Goal: Information Seeking & Learning: Learn about a topic

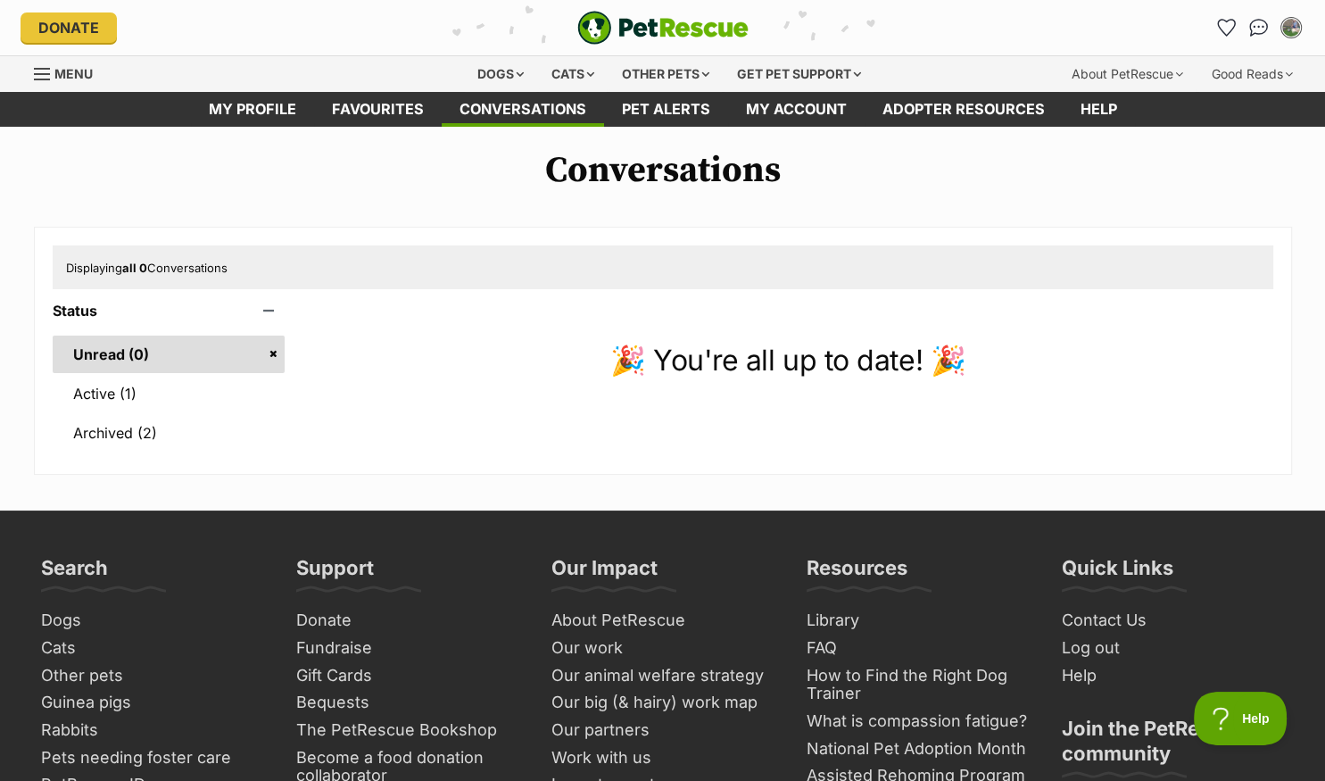
click at [501, 69] on div "Dogs" at bounding box center [500, 74] width 71 height 36
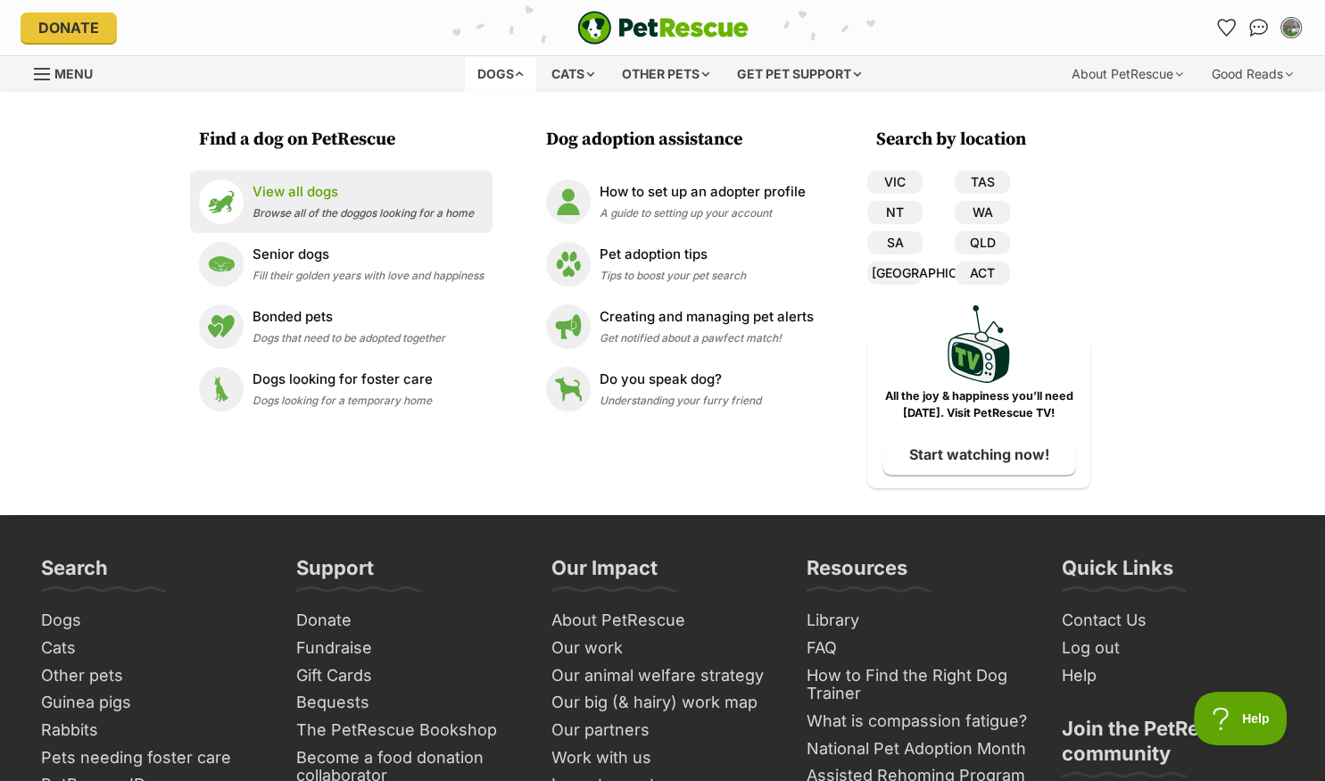
click at [287, 195] on p "View all dogs" at bounding box center [363, 192] width 221 height 21
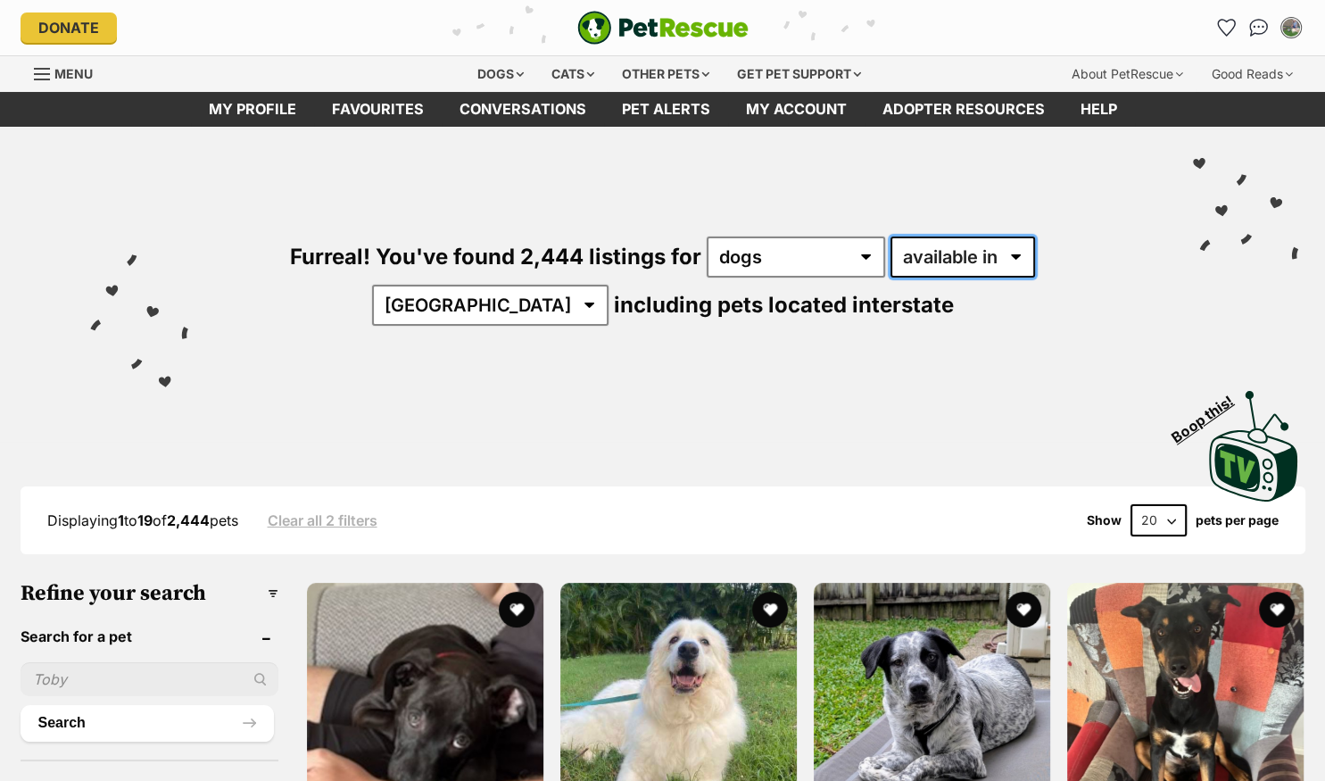
click at [891, 236] on select "available in located in" at bounding box center [963, 256] width 145 height 41
select select "disabled"
click option "located in" at bounding box center [0, 0] width 0 height 0
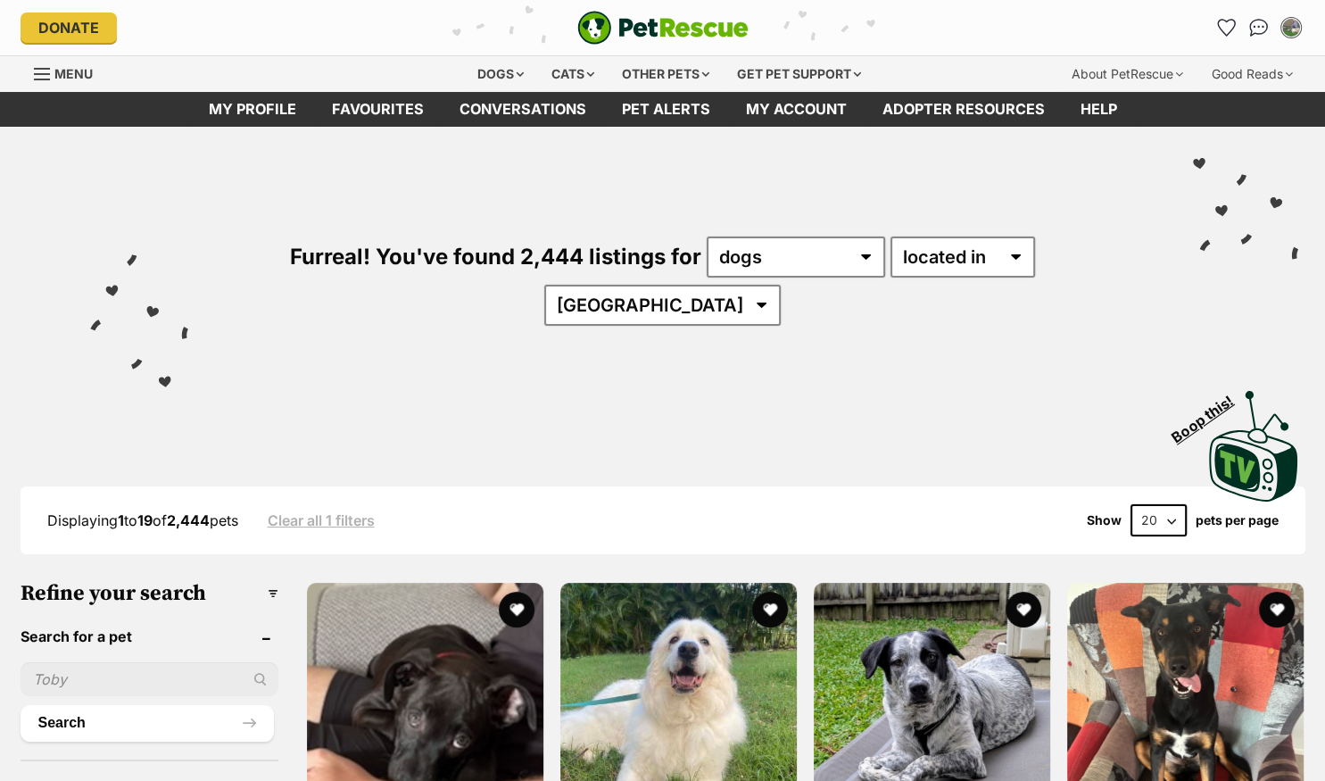
click at [781, 285] on select "Australia ACT NSW NT QLD SA TAS VIC WA" at bounding box center [662, 305] width 236 height 41
select select "QLD"
click option "QLD" at bounding box center [0, 0] width 0 height 0
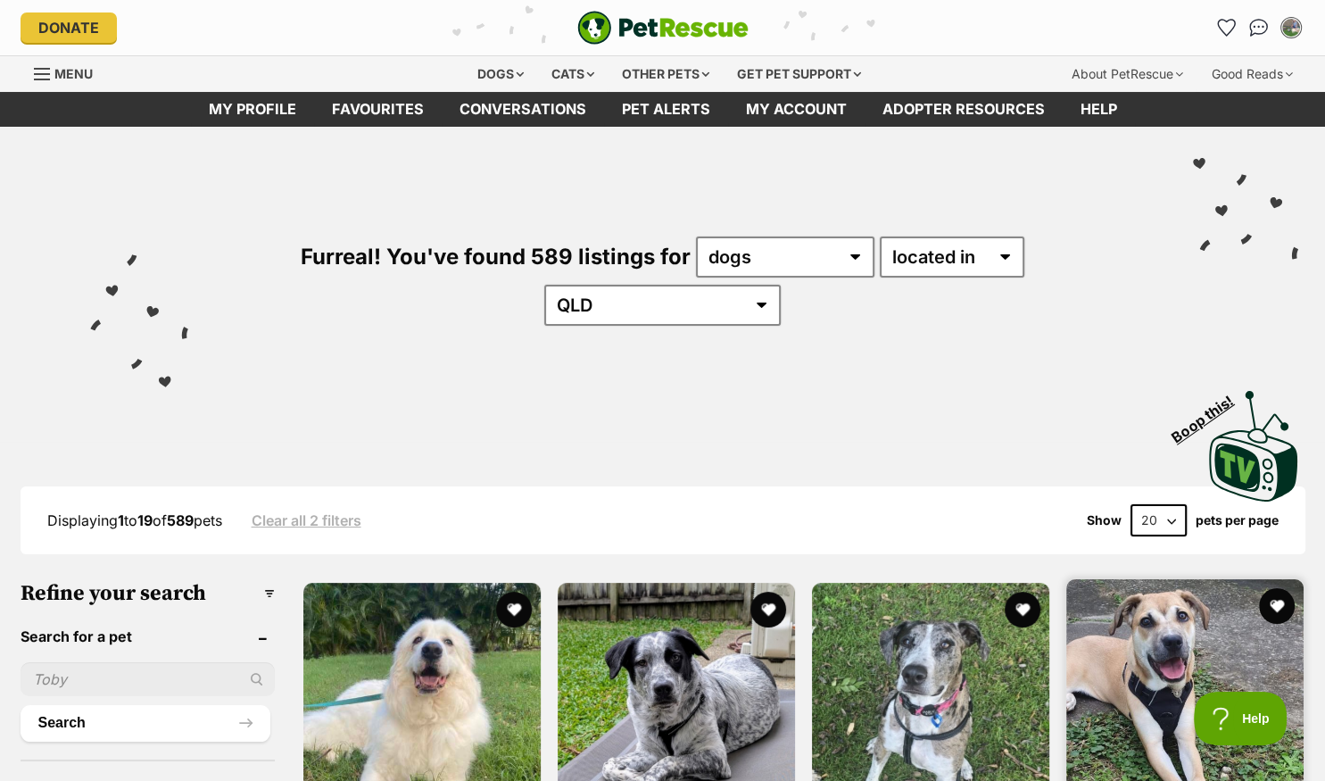
click at [1174, 504] on select "20 40 60" at bounding box center [1159, 520] width 56 height 32
click at [1172, 579] on img at bounding box center [1184, 697] width 237 height 237
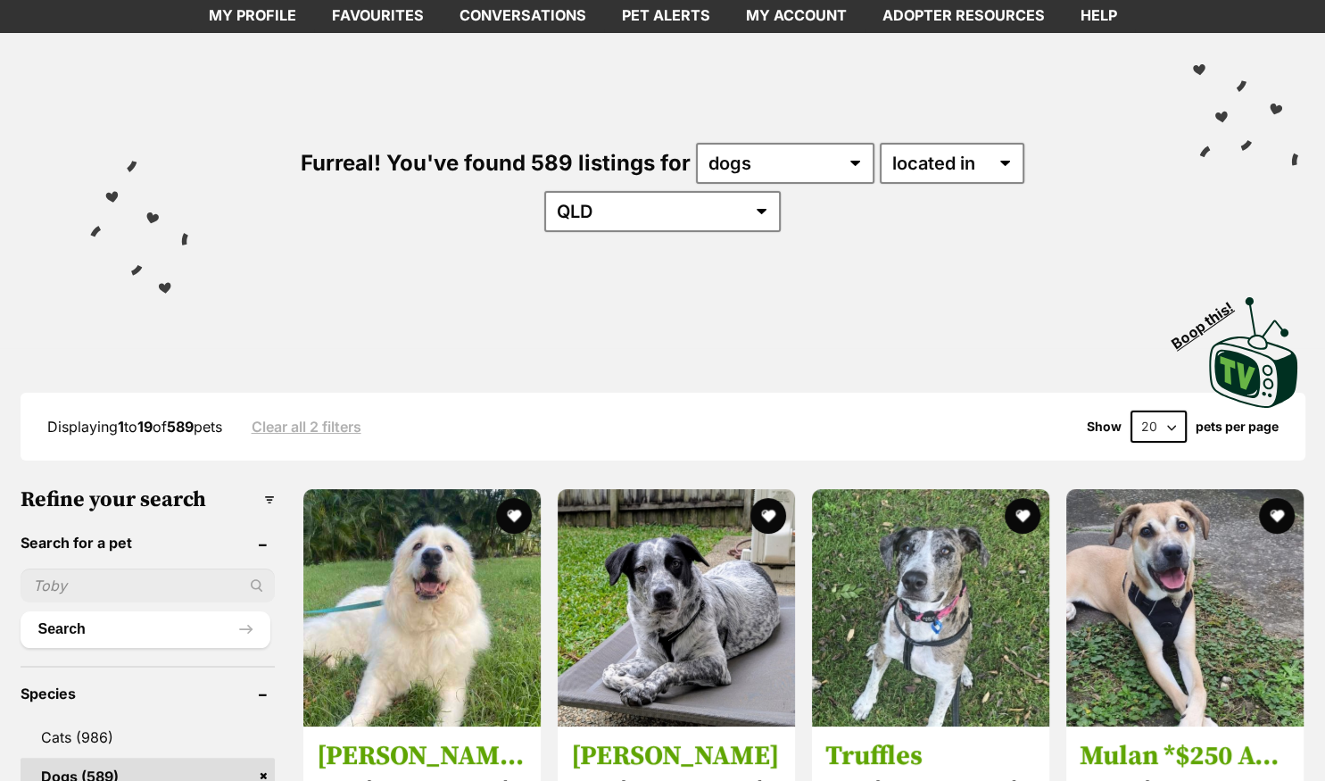
scroll to position [94, 0]
click at [1131, 410] on select "20 40 60" at bounding box center [1159, 426] width 56 height 32
select select "60"
click option "60" at bounding box center [0, 0] width 0 height 0
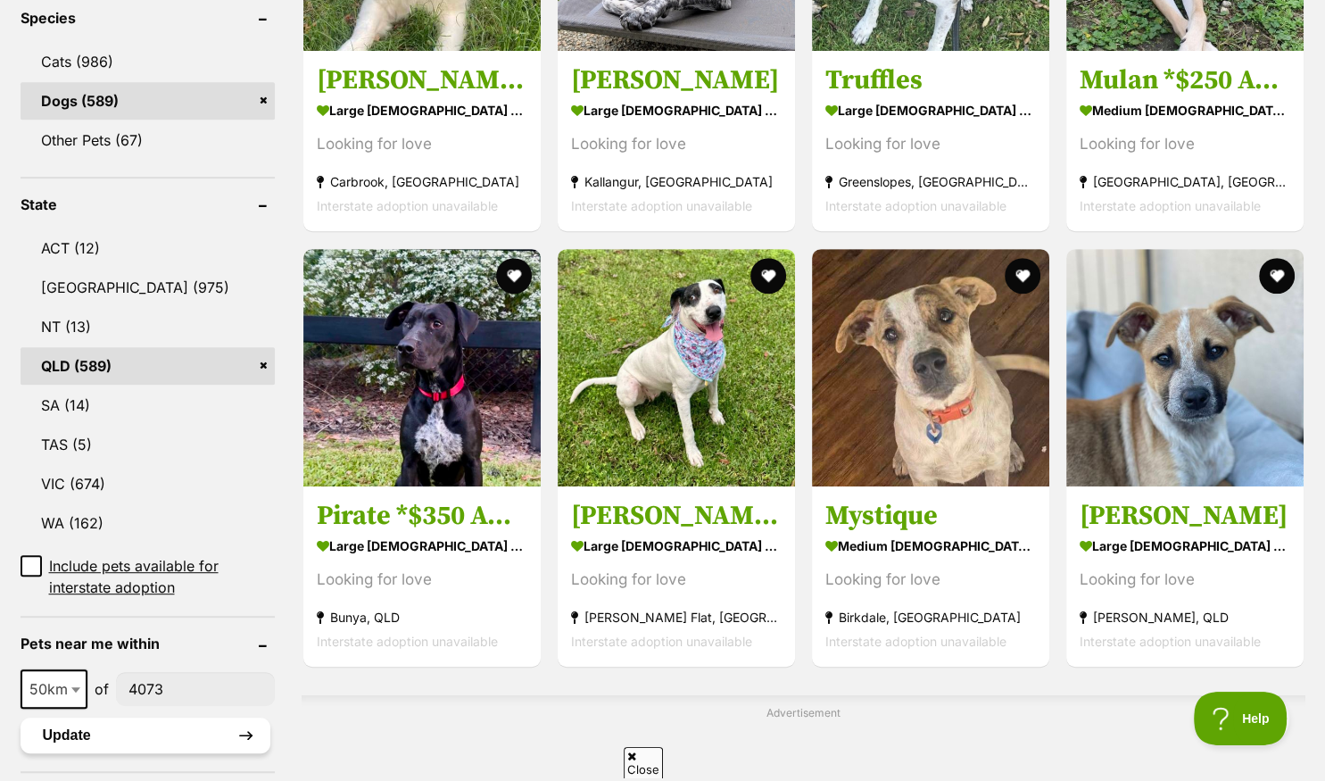
type input"] "4073"
click at [124, 717] on button "Update" at bounding box center [146, 735] width 250 height 36
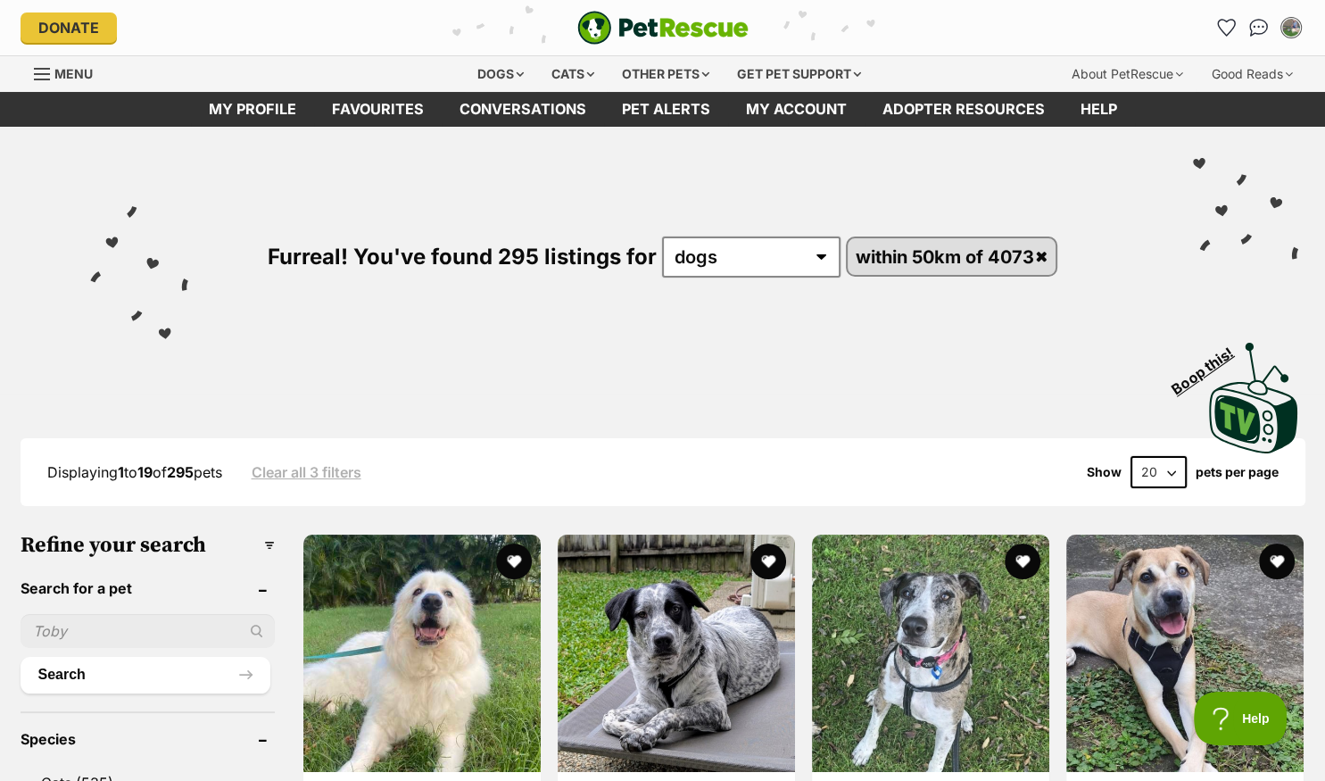
click at [1176, 469] on select "20 40 60" at bounding box center [1159, 472] width 56 height 32
click at [1164, 472] on select "20 40 60" at bounding box center [1159, 472] width 56 height 32
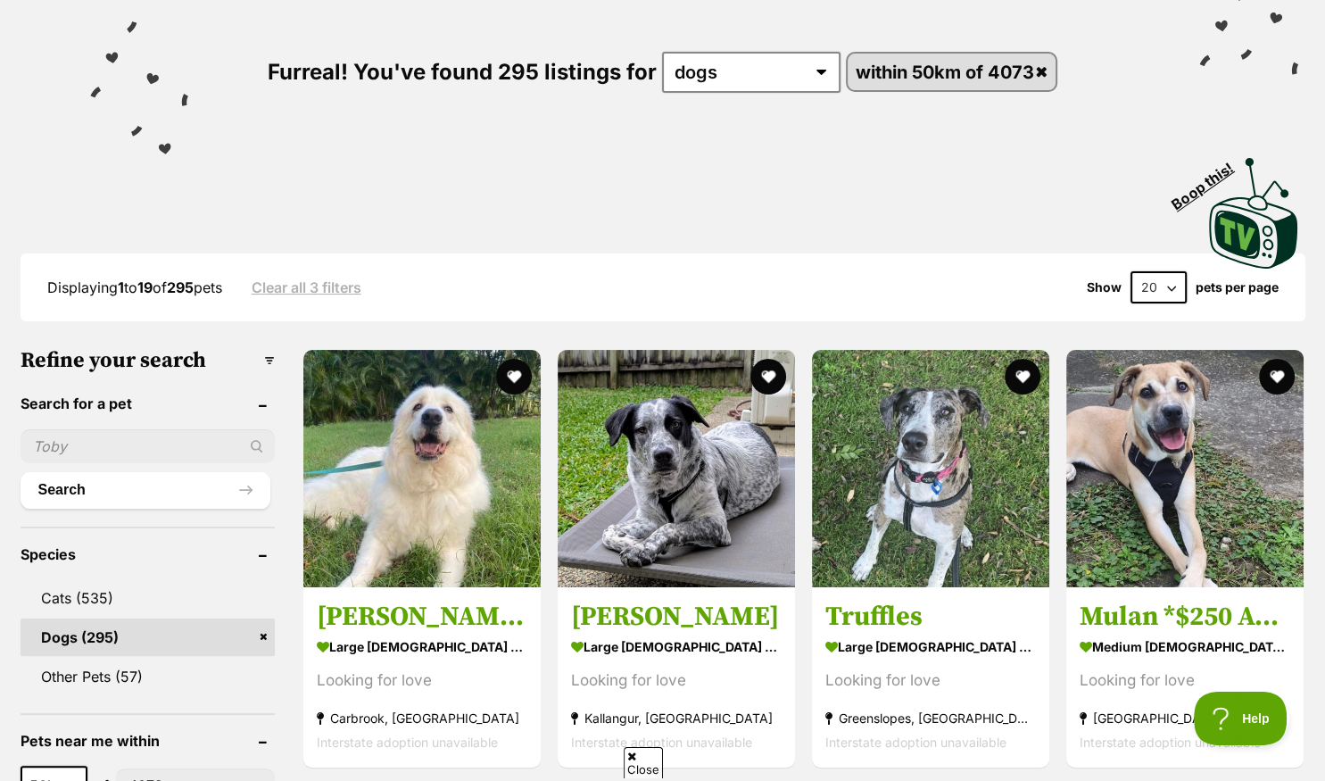
scroll to position [188, 0]
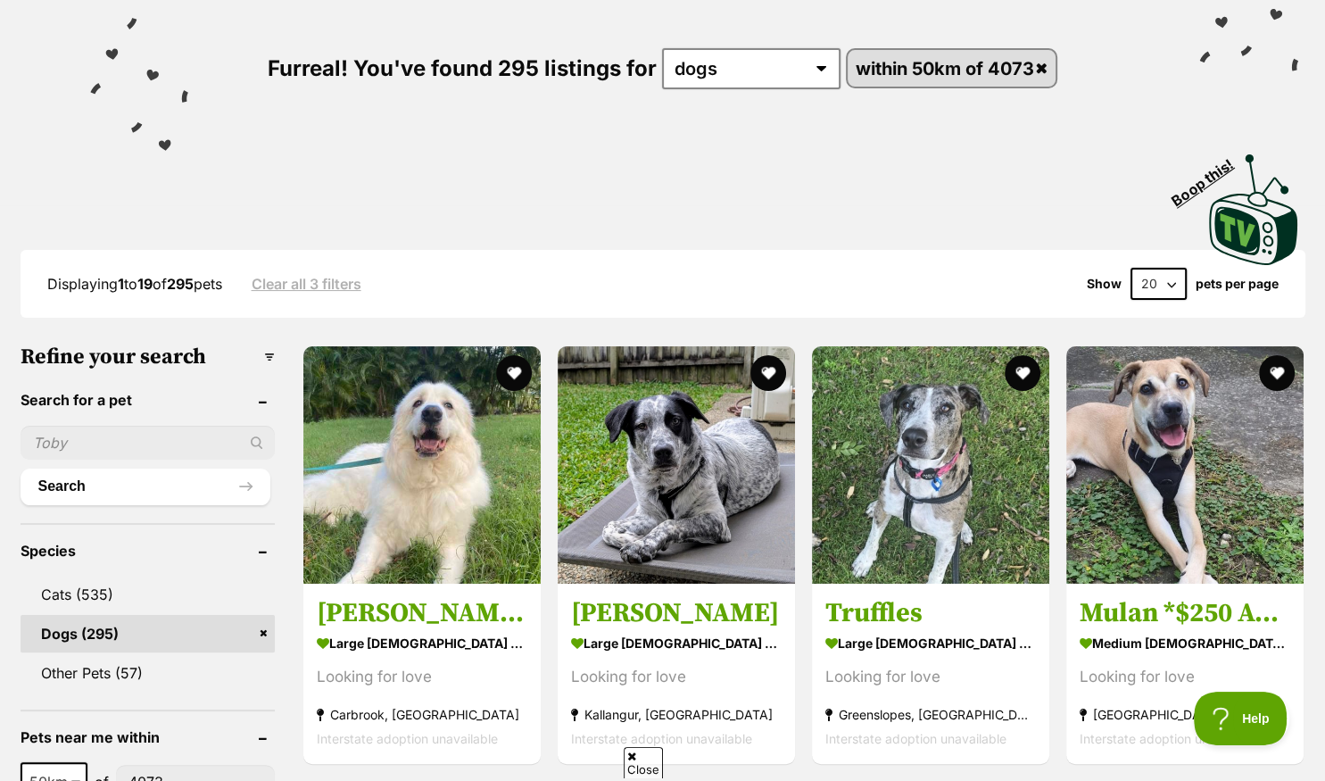
click at [1131, 268] on select "20 40 60" at bounding box center [1159, 284] width 56 height 32
select select "60"
click option "60" at bounding box center [0, 0] width 0 height 0
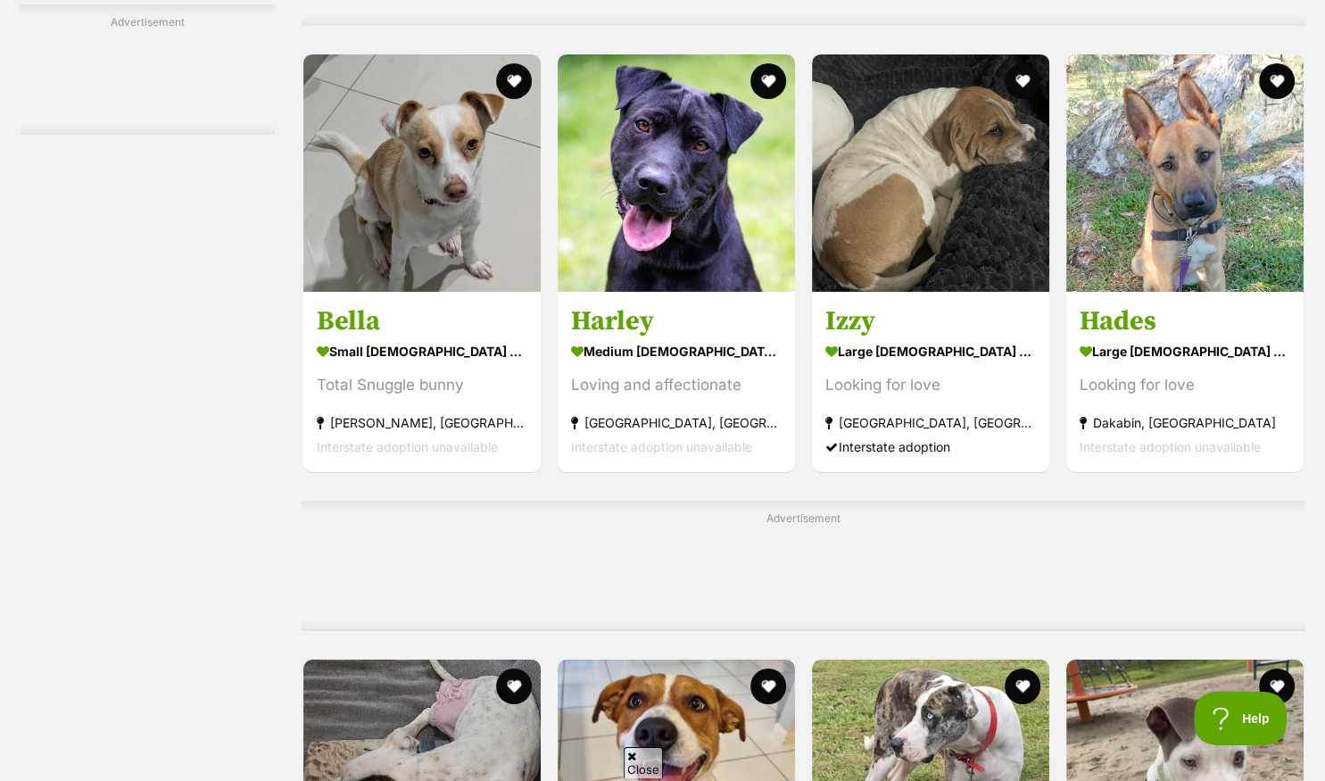
scroll to position [5842, 0]
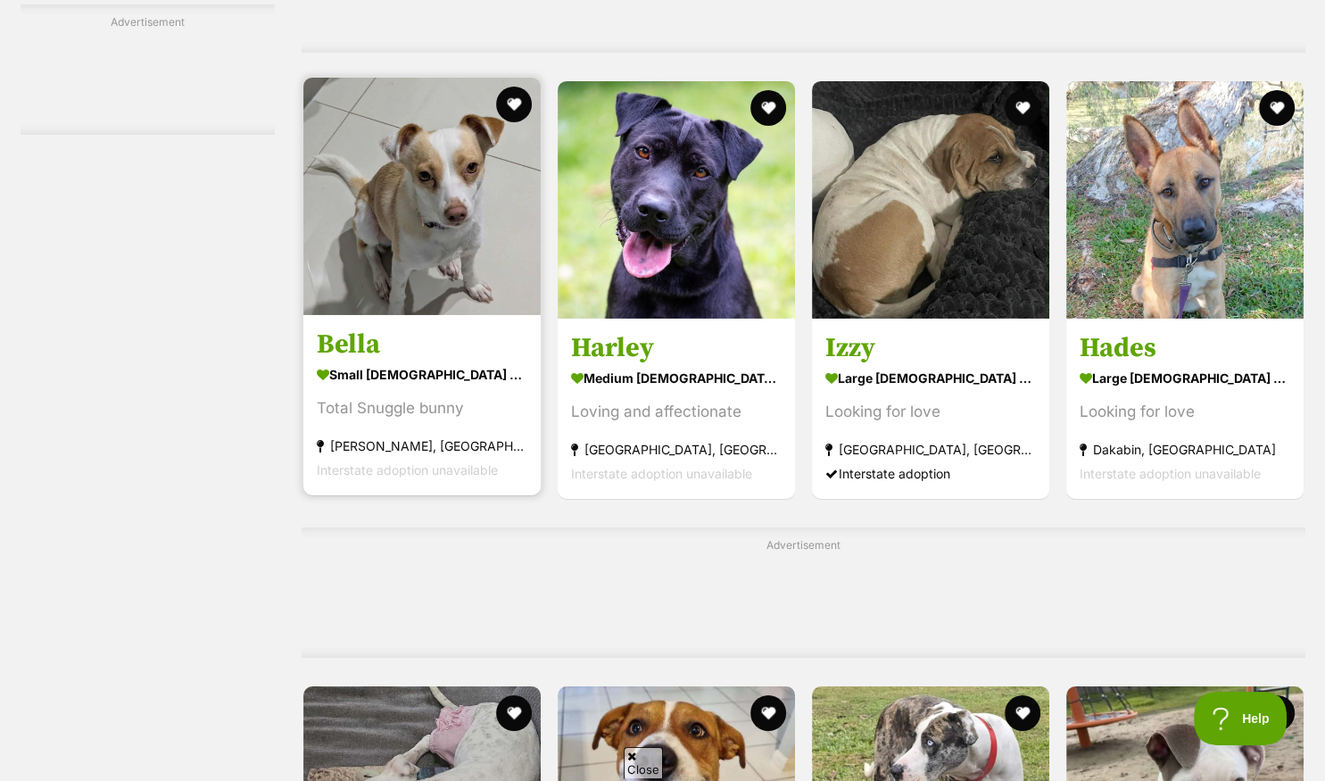
click at [395, 282] on img at bounding box center [421, 196] width 237 height 237
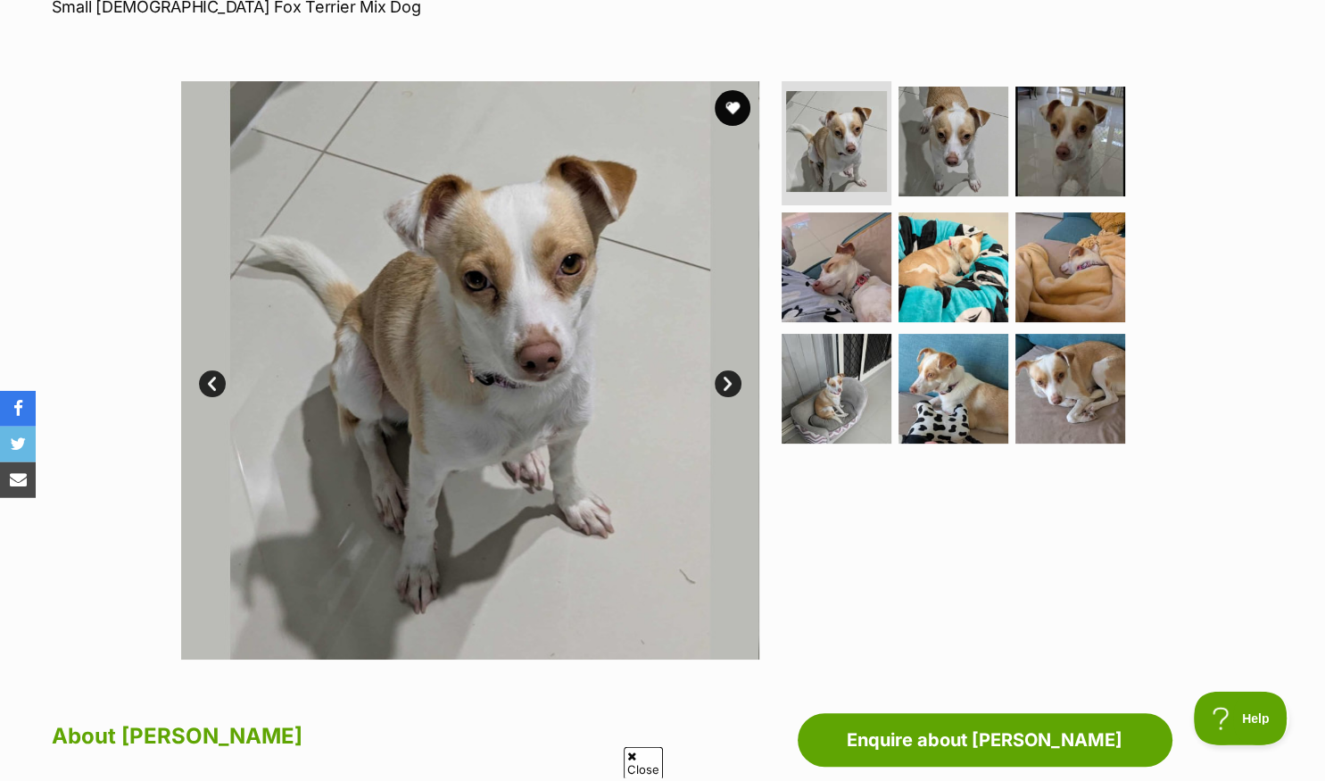
scroll to position [282, 0]
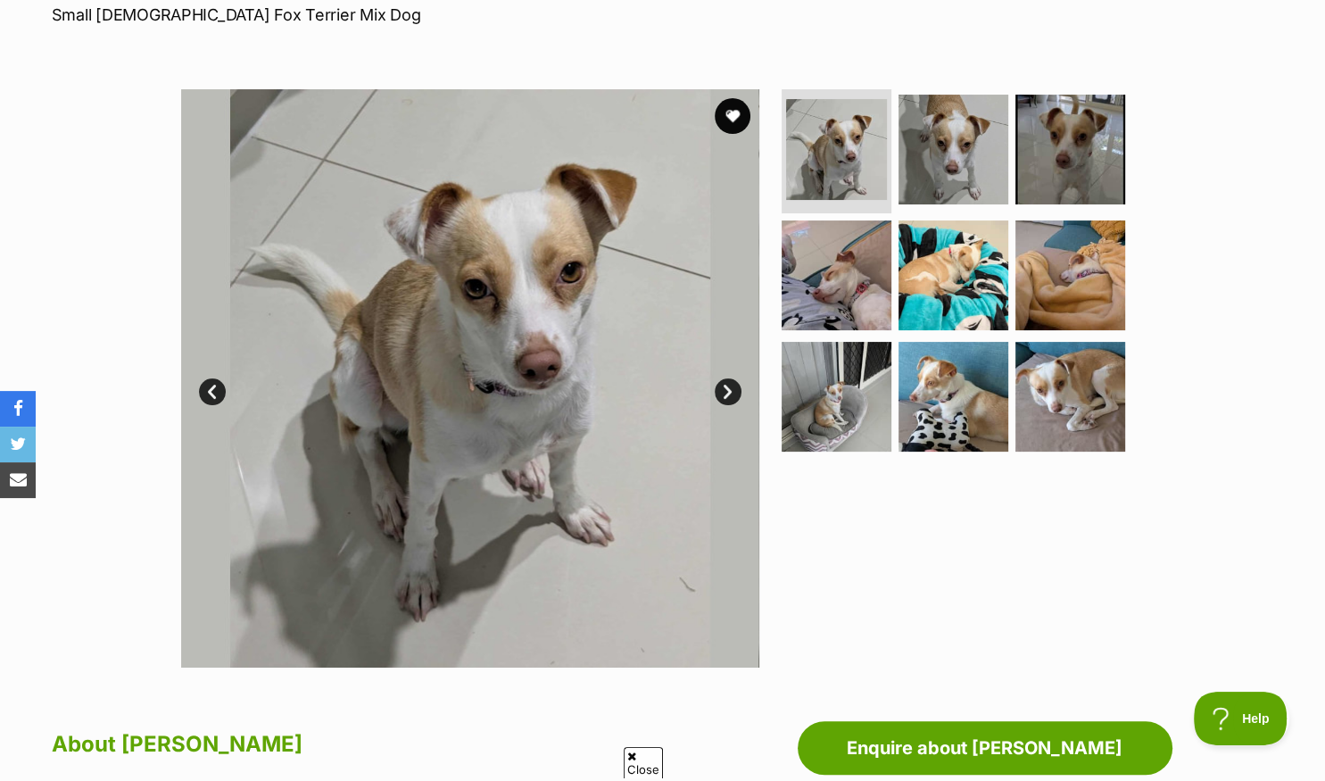
click at [732, 388] on link "Next" at bounding box center [728, 391] width 27 height 27
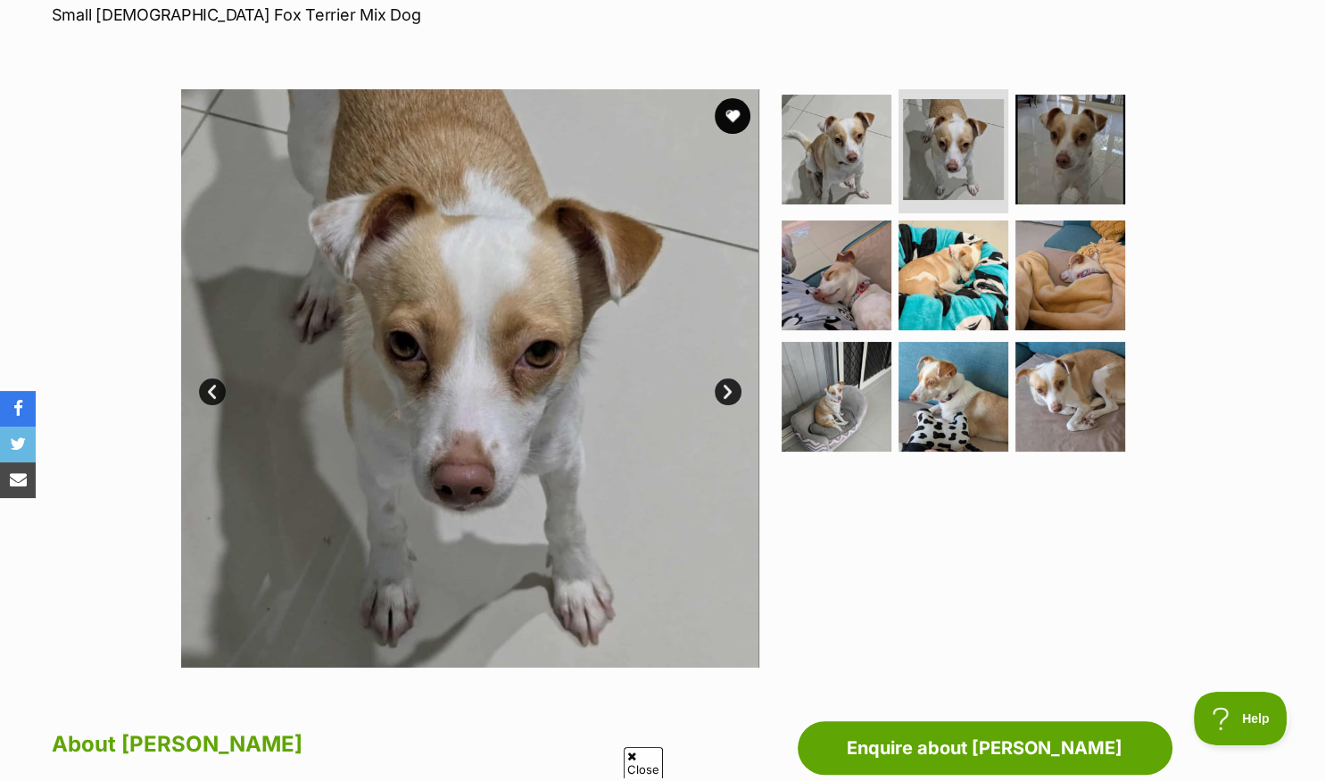
click at [724, 389] on link "Next" at bounding box center [728, 391] width 27 height 27
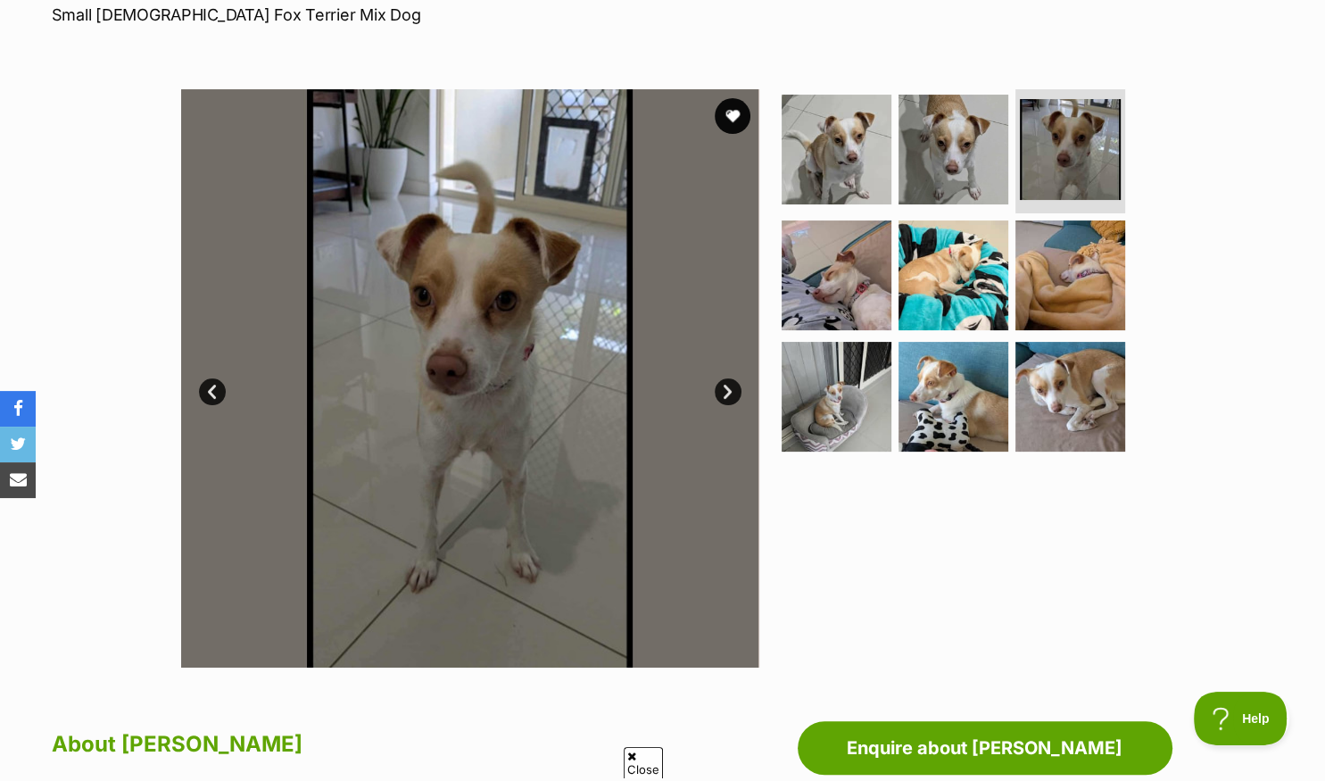
click at [724, 389] on link "Next" at bounding box center [728, 391] width 27 height 27
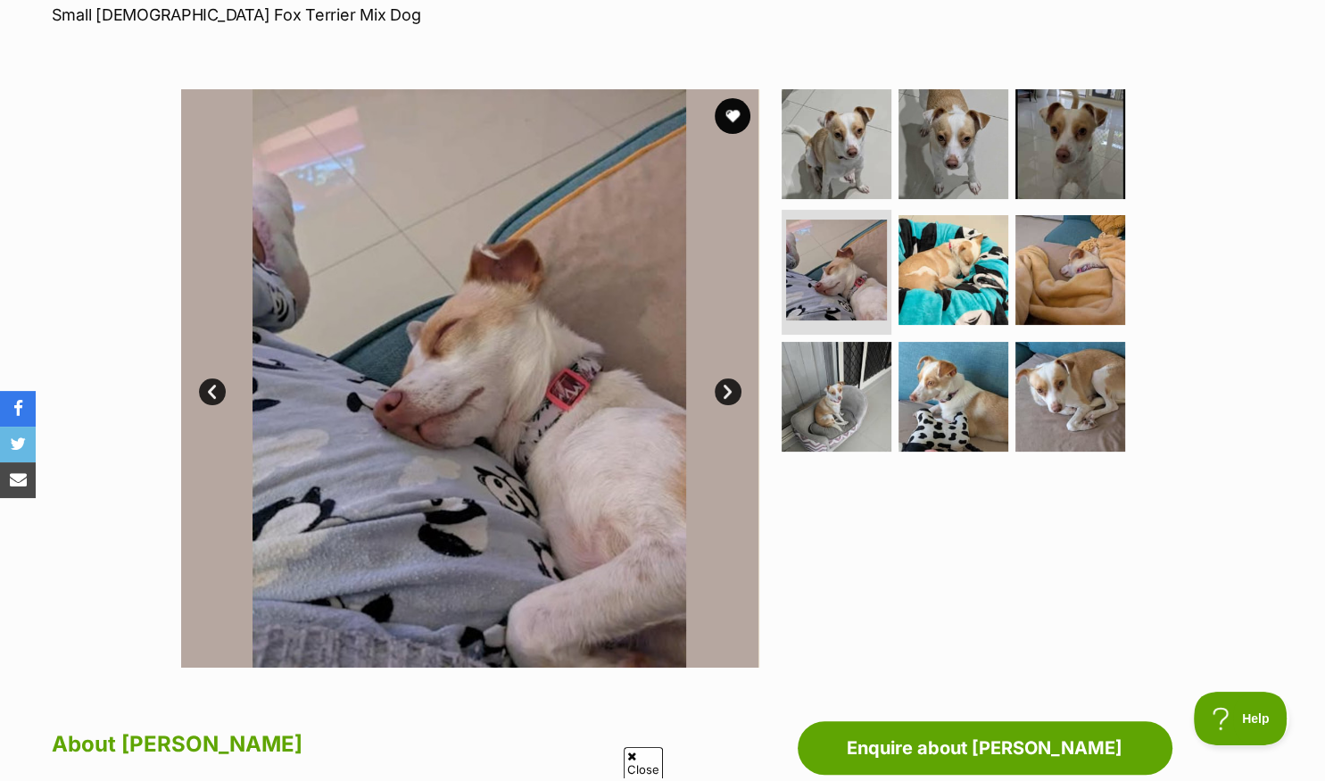
click at [724, 389] on link "Next" at bounding box center [728, 391] width 27 height 27
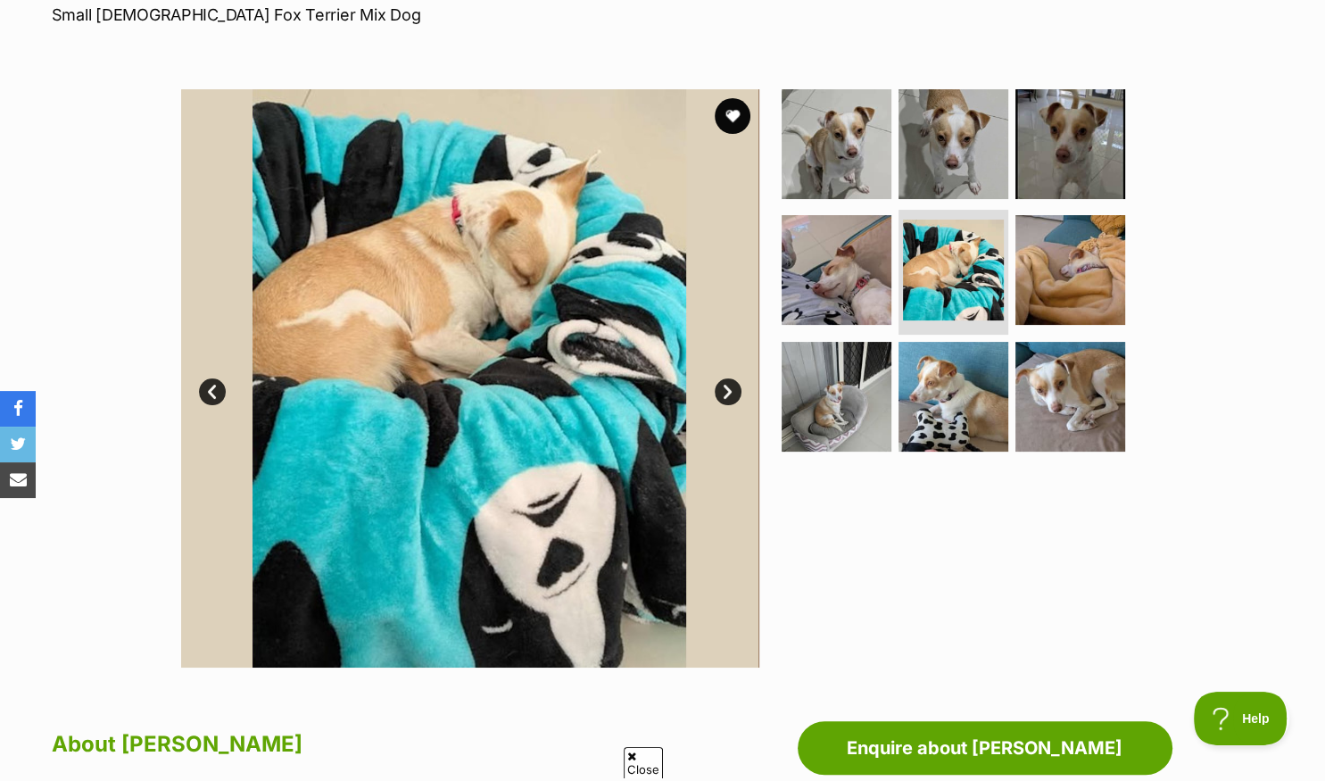
click at [724, 389] on link "Next" at bounding box center [728, 391] width 27 height 27
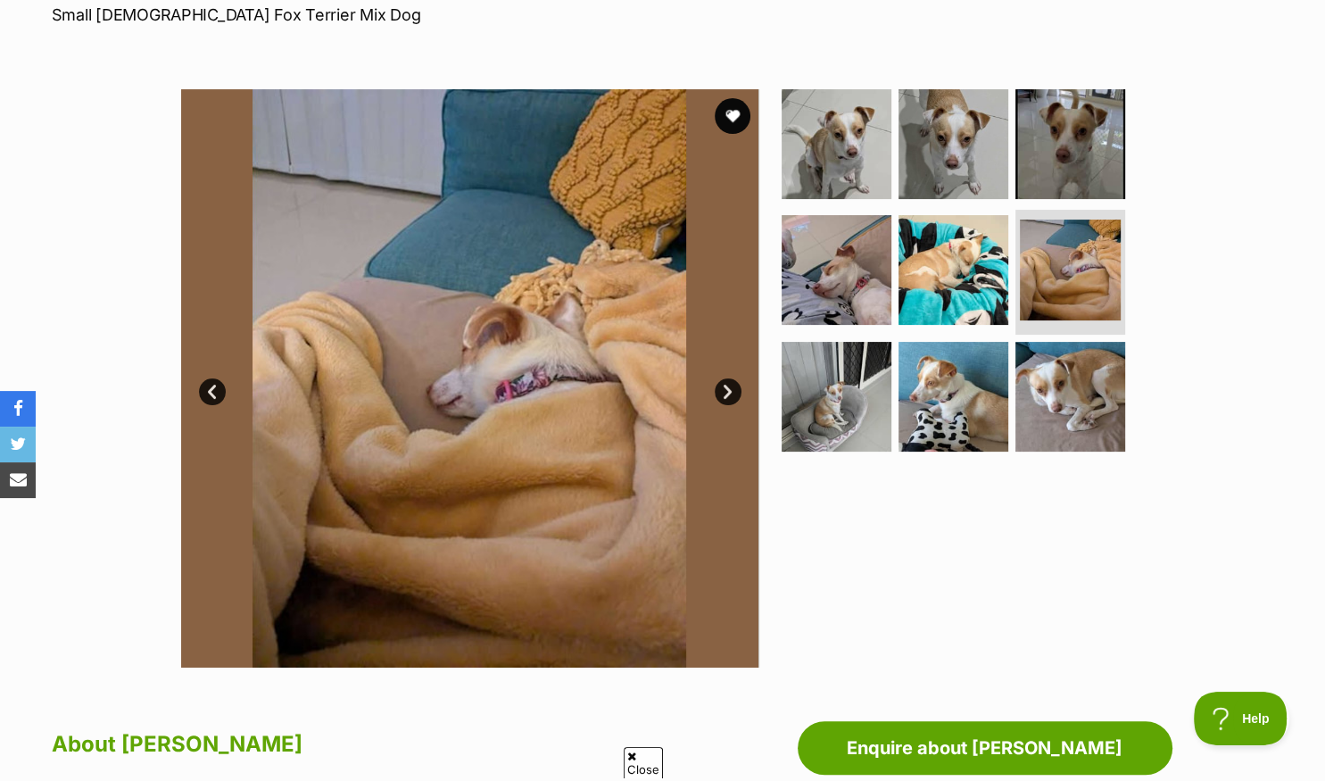
click at [724, 389] on link "Next" at bounding box center [728, 391] width 27 height 27
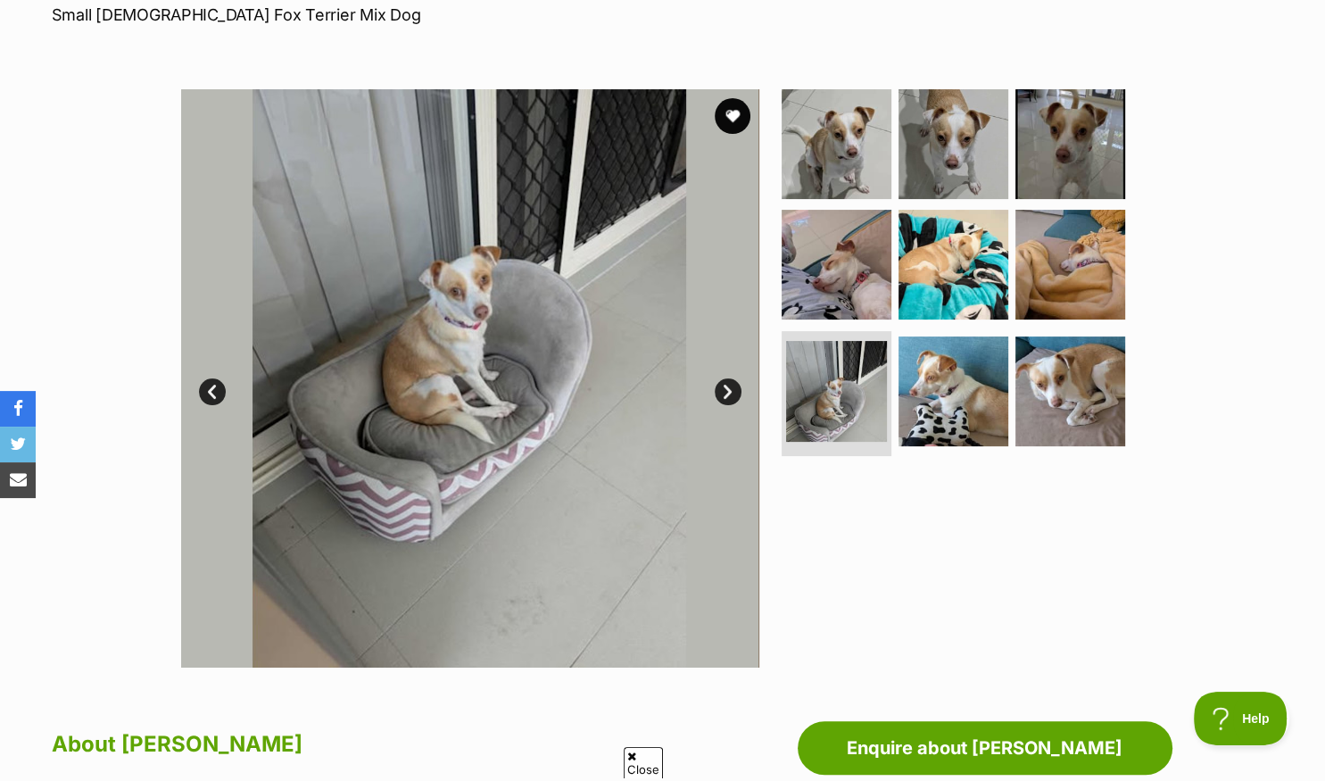
click at [724, 389] on link "Next" at bounding box center [728, 391] width 27 height 27
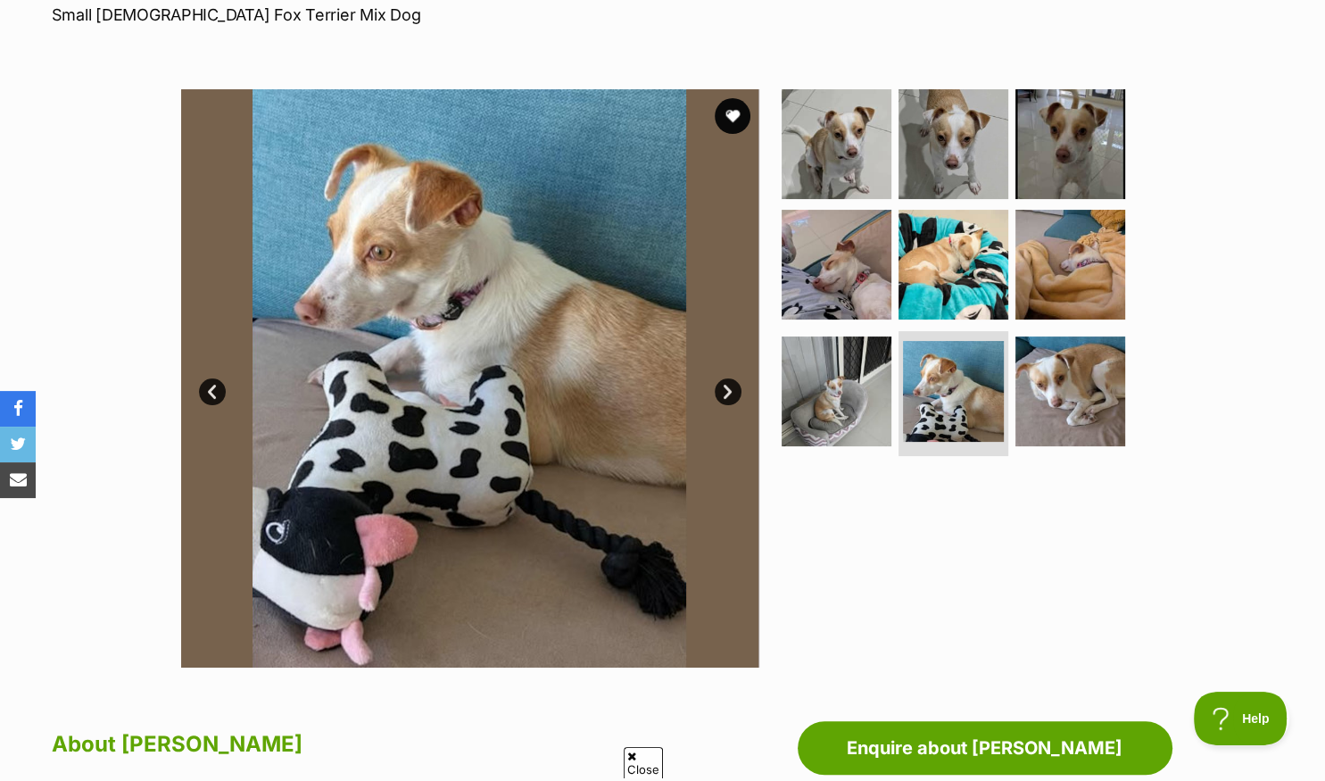
click at [724, 389] on link "Next" at bounding box center [728, 391] width 27 height 27
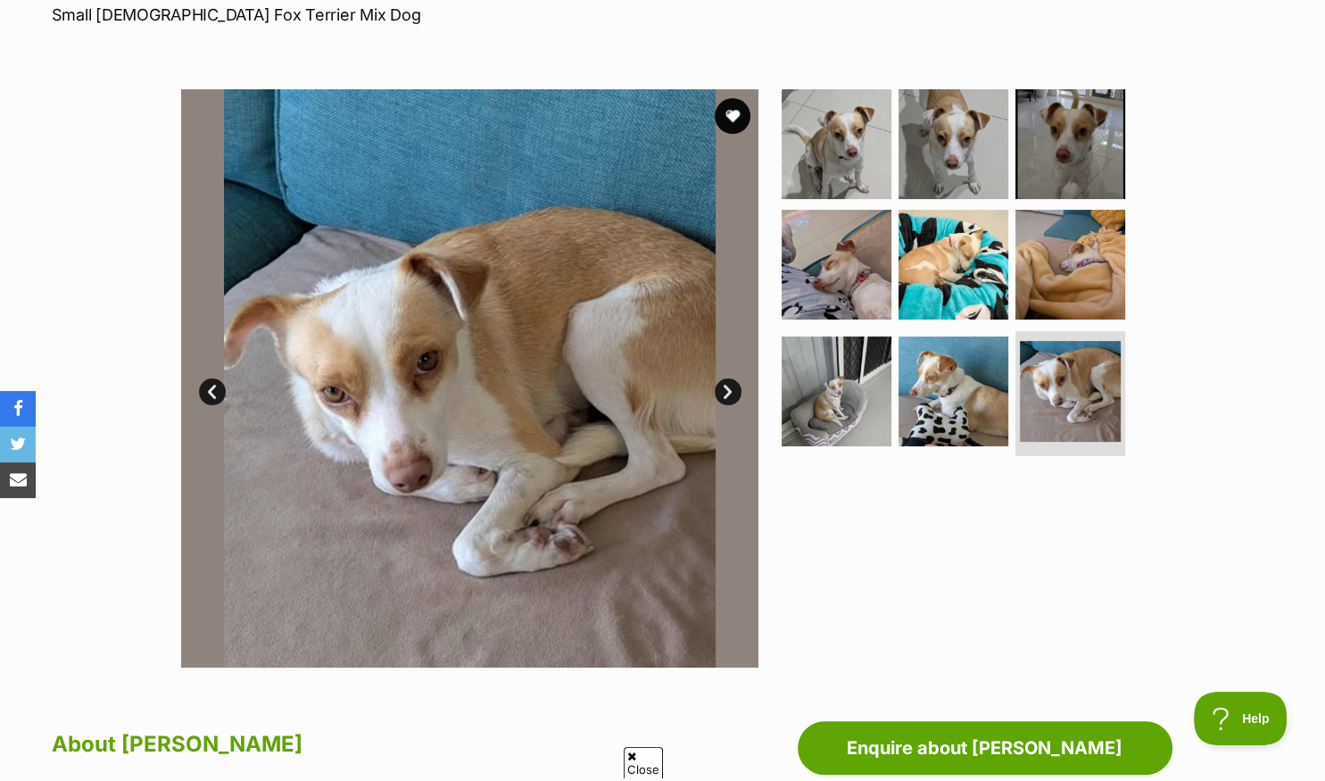
click at [724, 389] on link "Next" at bounding box center [728, 391] width 27 height 27
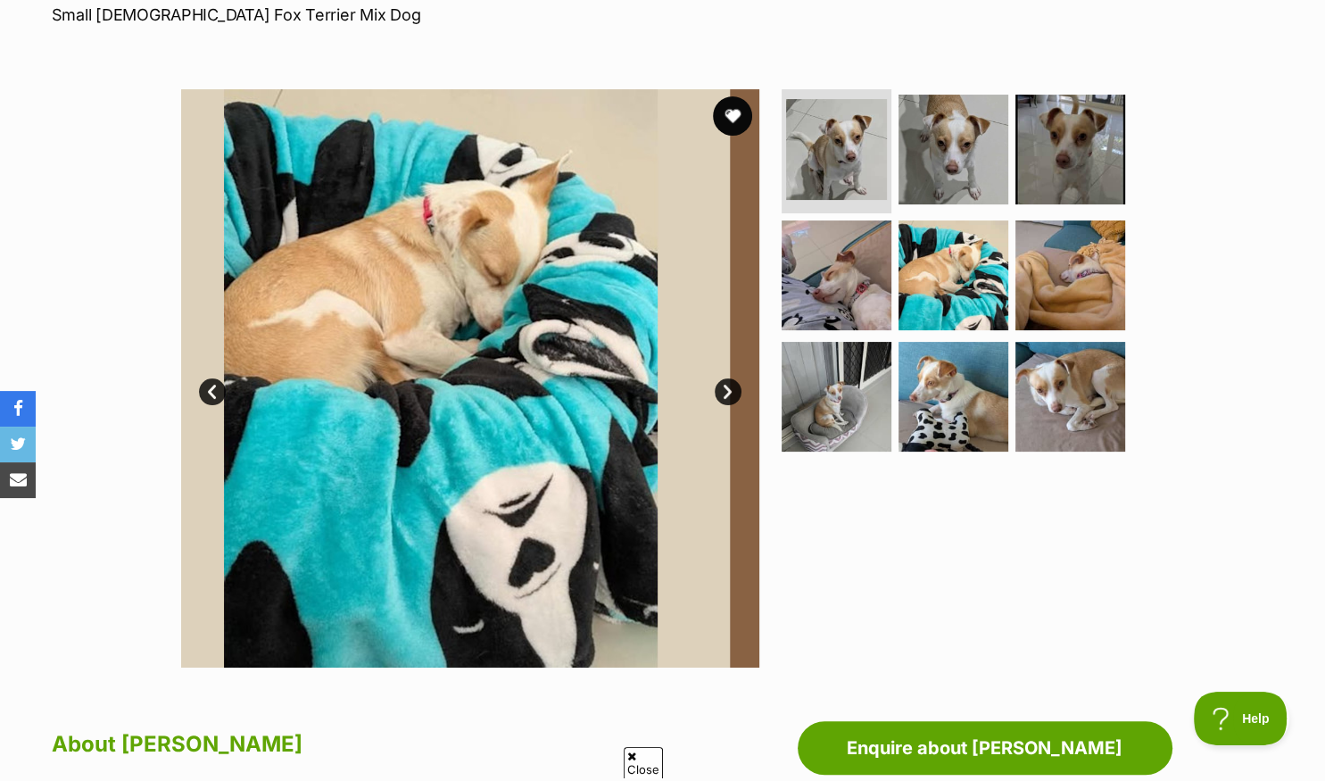
click at [737, 112] on button "favourite" at bounding box center [732, 115] width 39 height 39
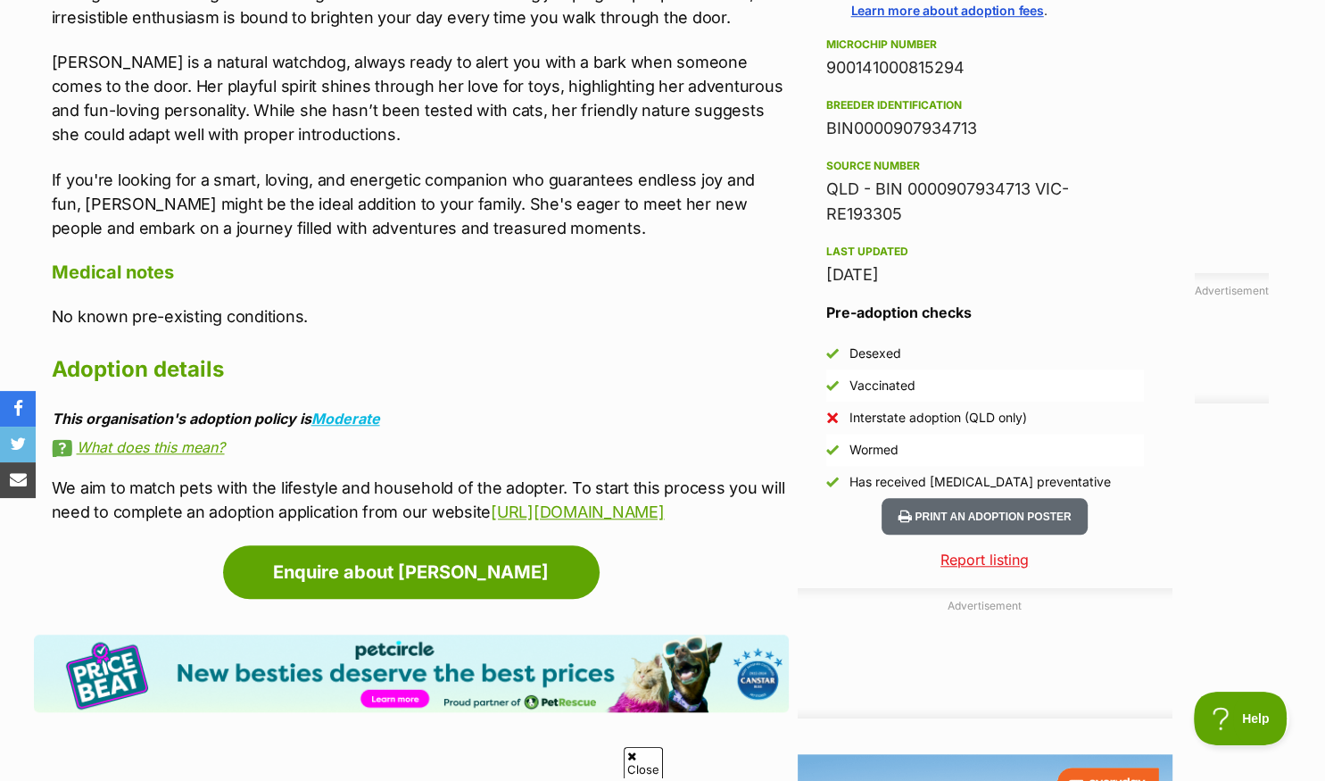
scroll to position [0, 0]
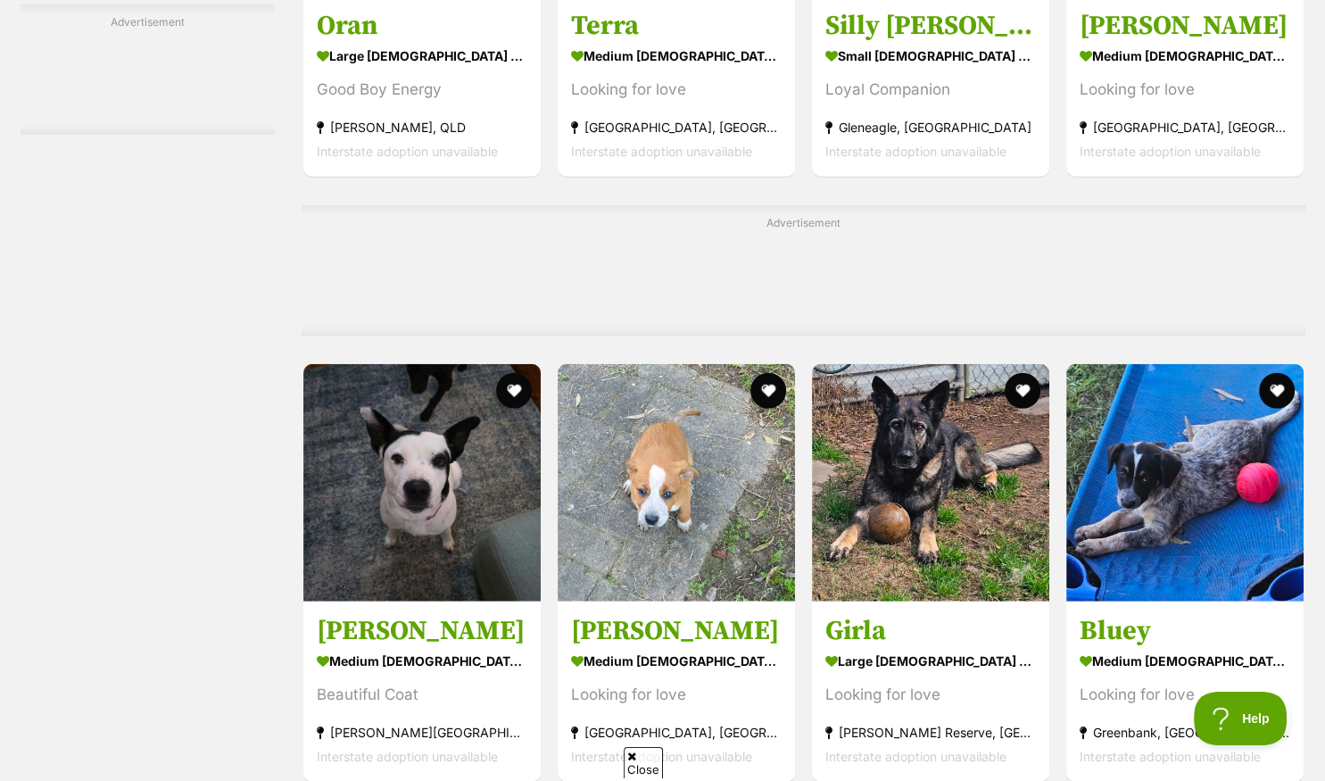
scroll to position [4444, 0]
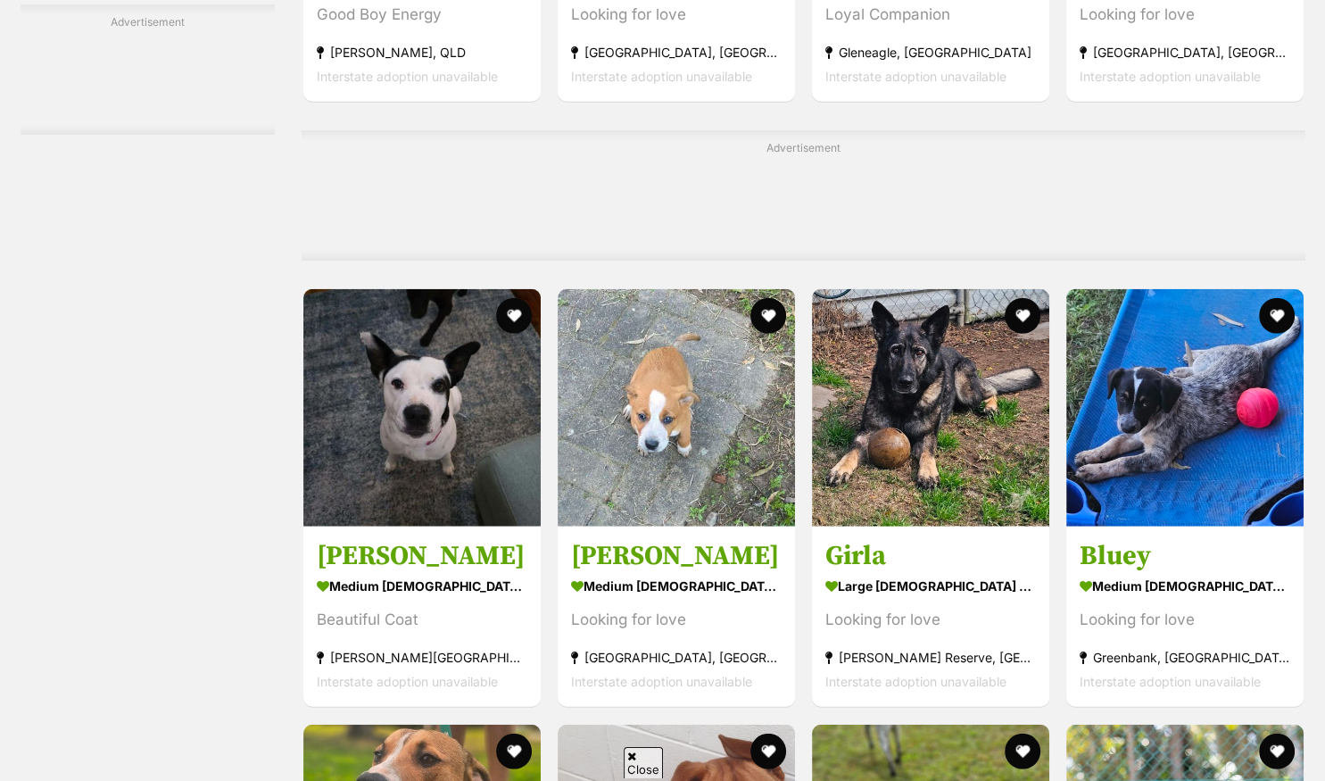
scroll to position [4538, 0]
